Goal: Browse casually: Explore the website without a specific task or goal

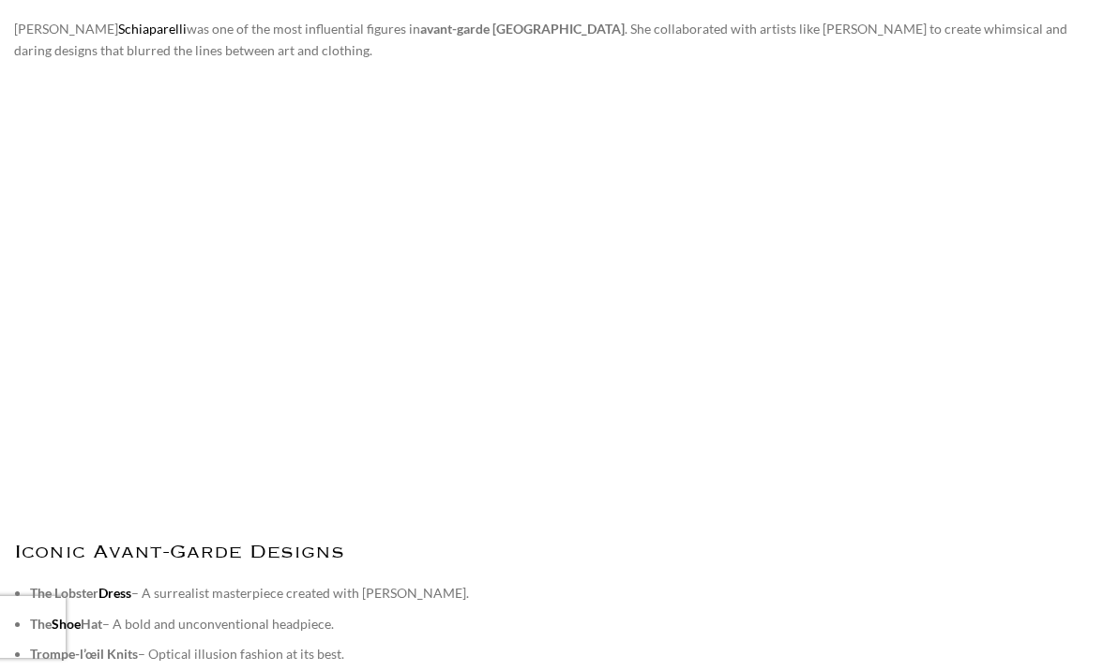
scroll to position [3053, 0]
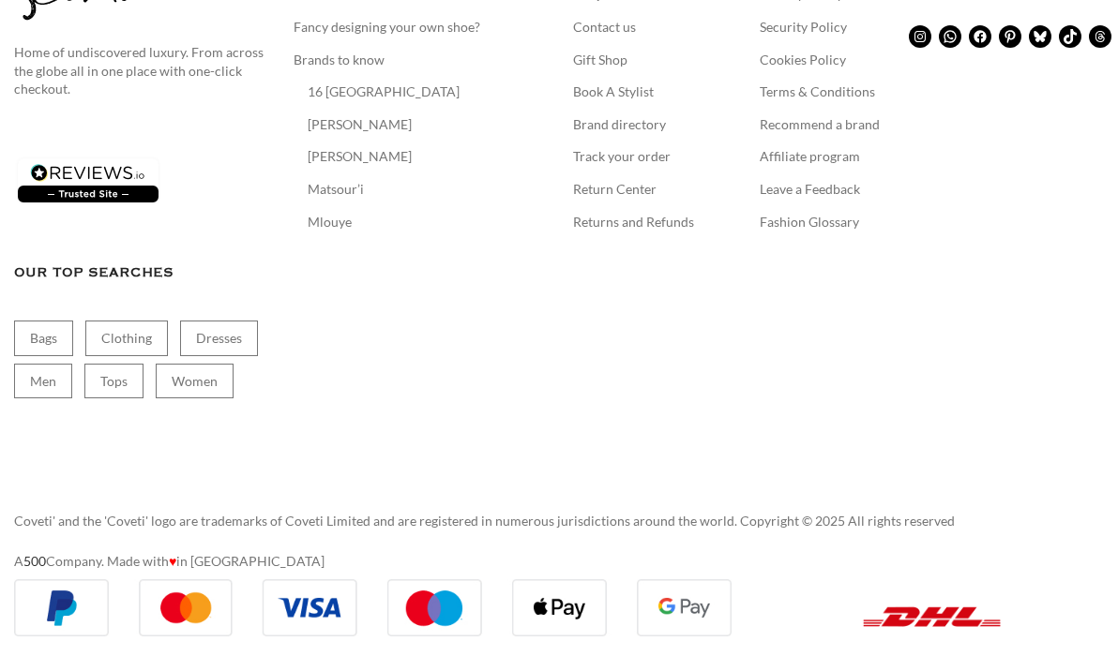
scroll to position [19840, 0]
